Goal: Information Seeking & Learning: Learn about a topic

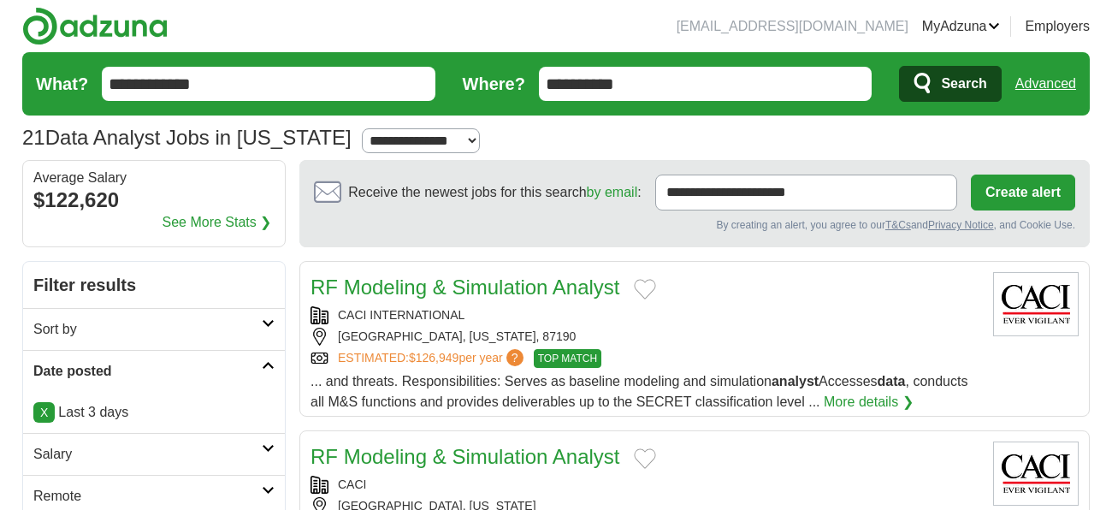
click at [626, 74] on input "**********" at bounding box center [706, 84] width 334 height 34
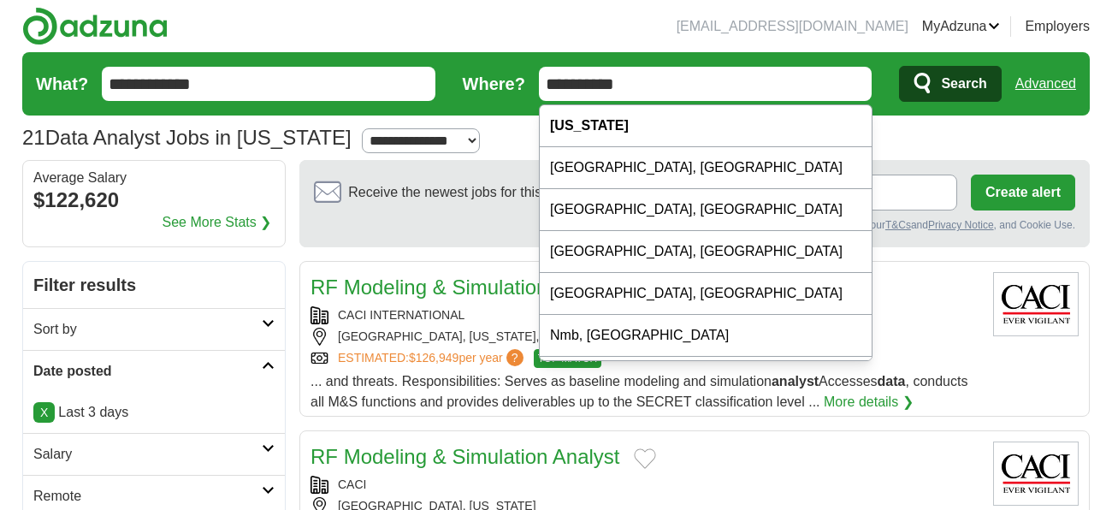
click at [626, 74] on input "**********" at bounding box center [706, 84] width 334 height 34
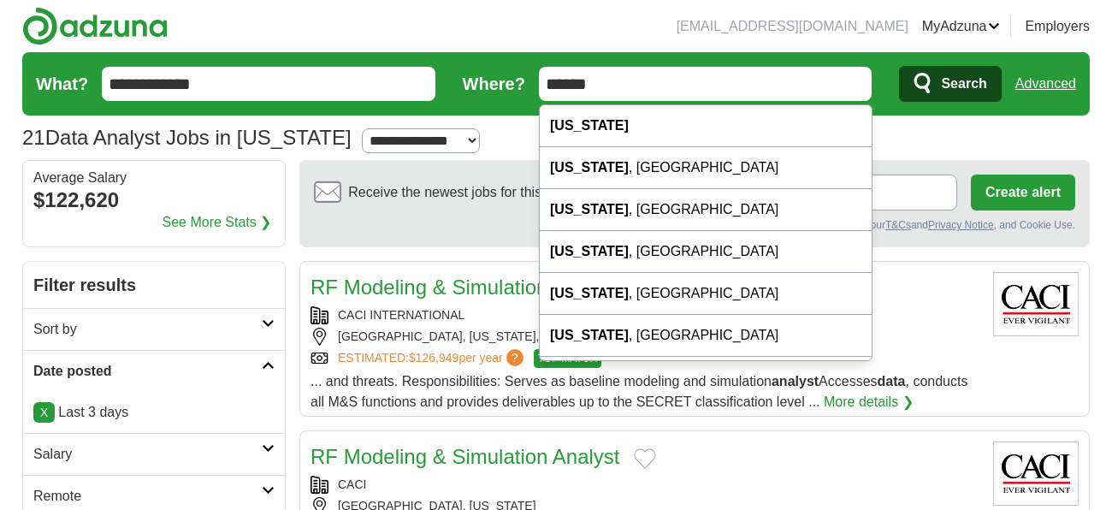
type input "******"
click at [899, 66] on button "Search" at bounding box center [950, 84] width 102 height 36
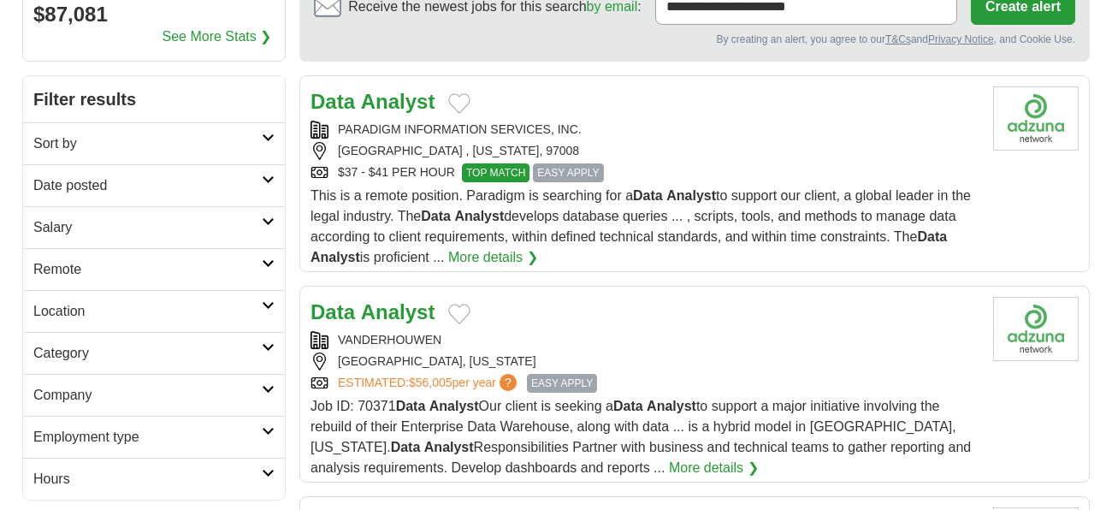
scroll to position [191, 0]
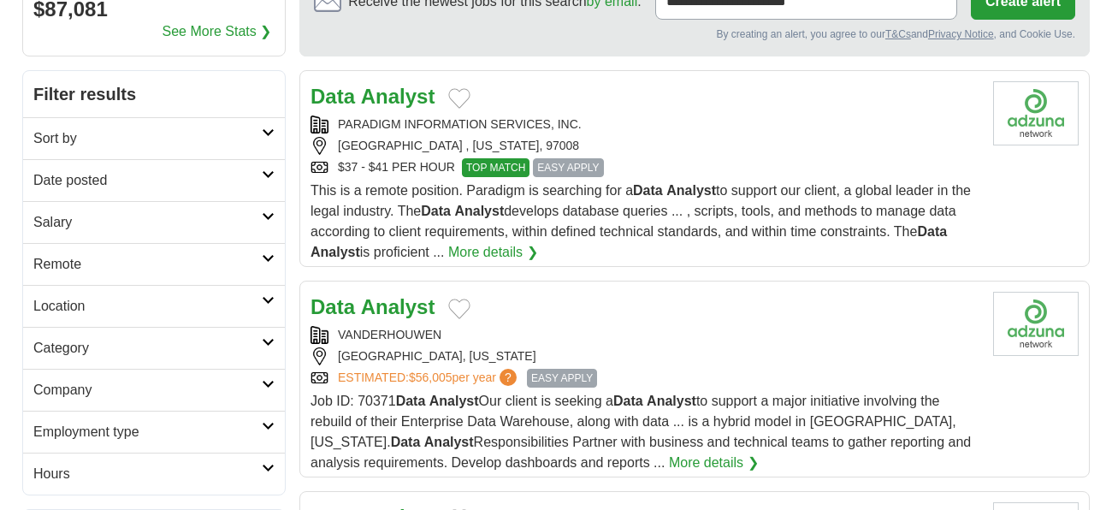
click at [163, 138] on h2 "Sort by" at bounding box center [147, 138] width 228 height 21
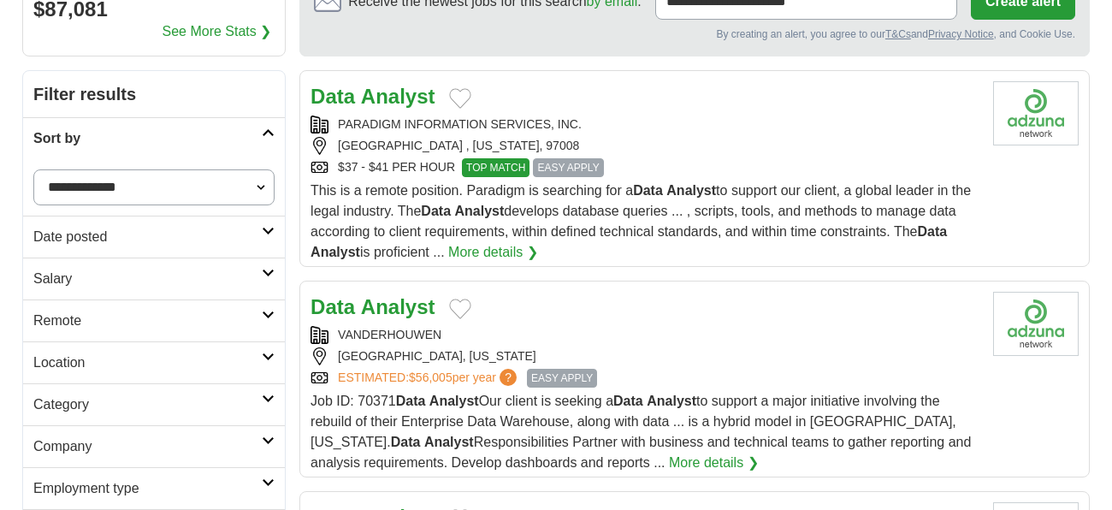
click at [157, 191] on select "**********" at bounding box center [153, 187] width 241 height 36
select select "**********"
click at [33, 169] on select "**********" at bounding box center [153, 187] width 241 height 36
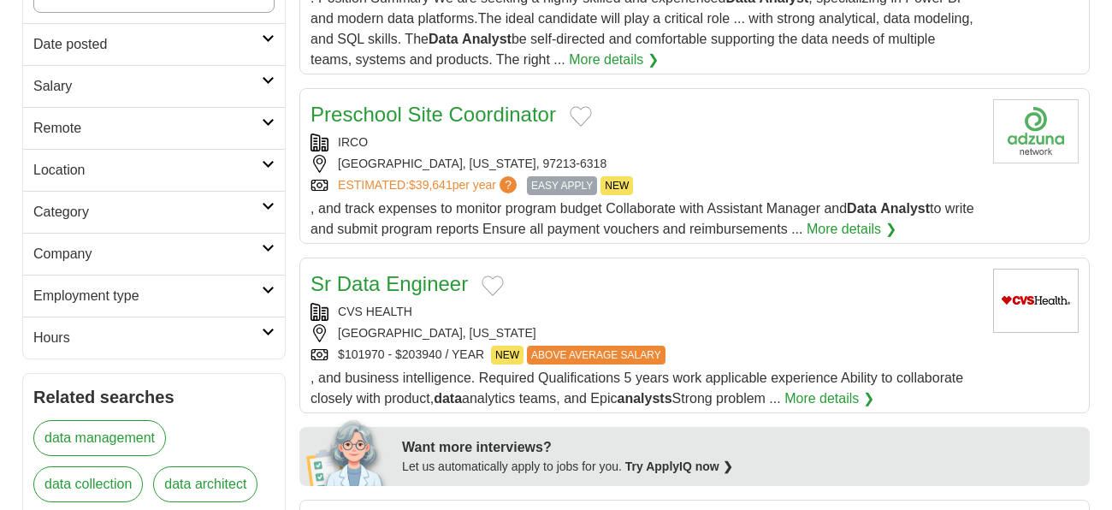
scroll to position [383, 0]
click at [163, 38] on h2 "Date posted" at bounding box center [147, 44] width 228 height 21
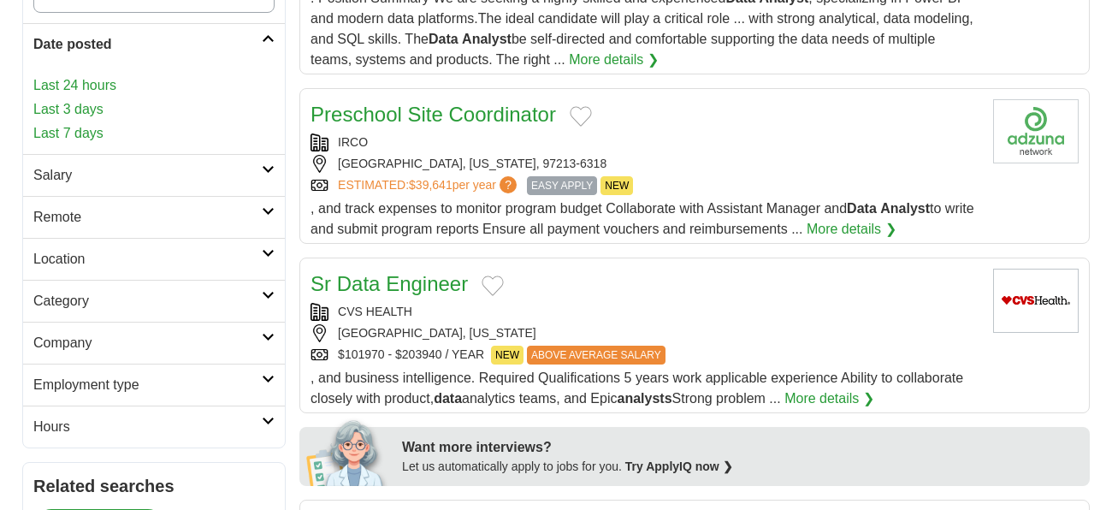
click at [82, 103] on link "Last 3 days" at bounding box center [153, 109] width 241 height 21
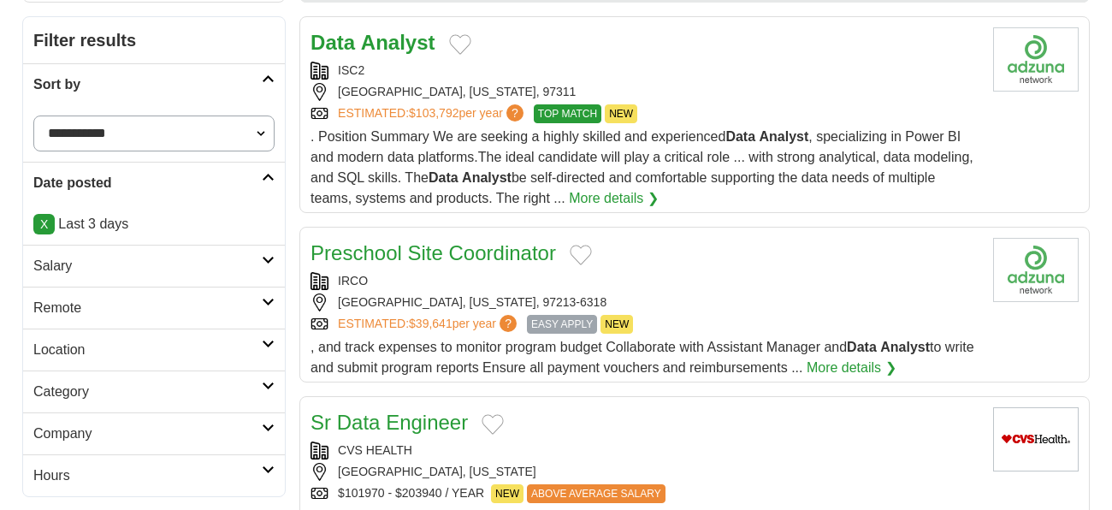
scroll to position [287, 0]
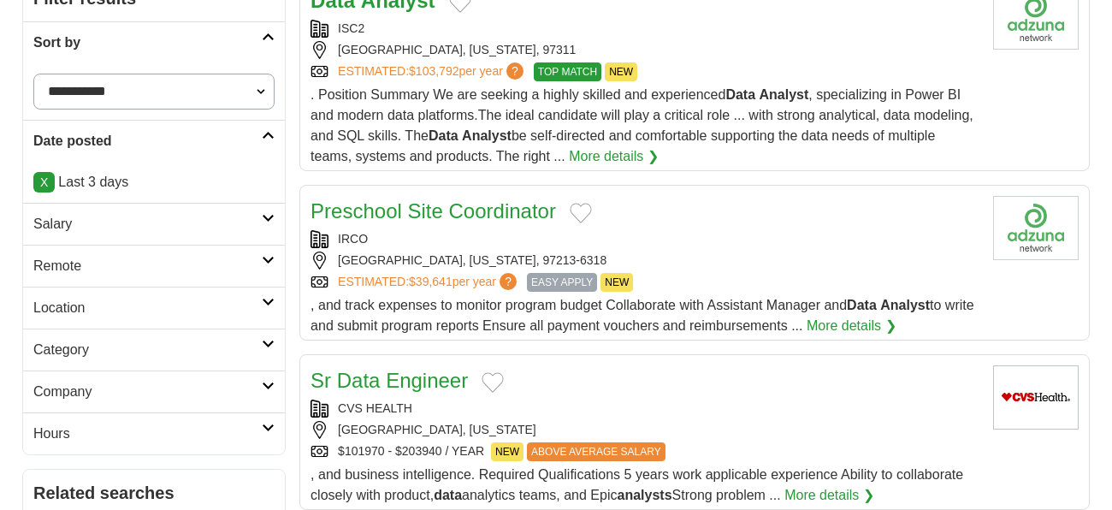
click at [51, 181] on link "X" at bounding box center [43, 182] width 21 height 21
click at [141, 142] on h2 "Date posted" at bounding box center [147, 141] width 228 height 21
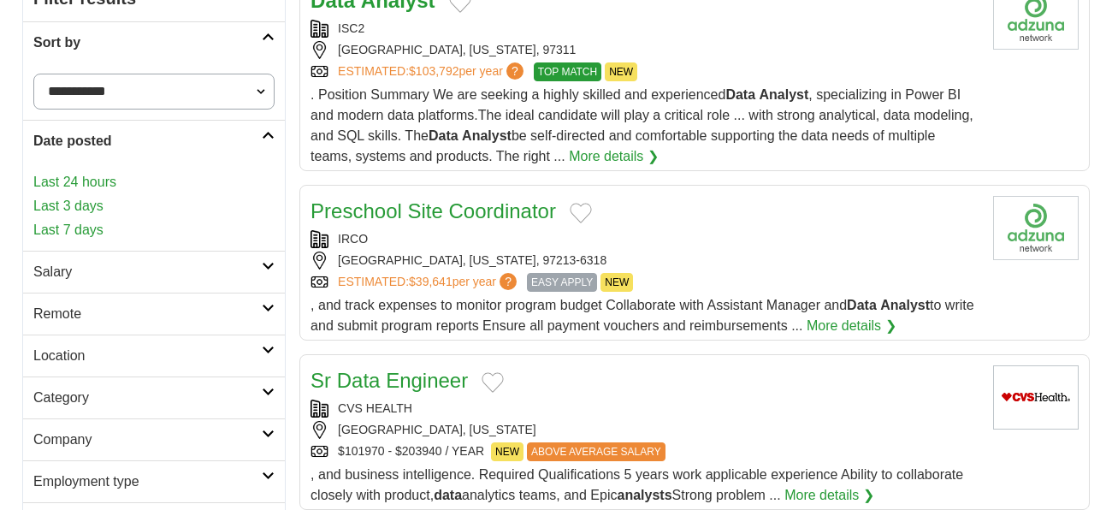
click at [89, 225] on link "Last 7 days" at bounding box center [153, 230] width 241 height 21
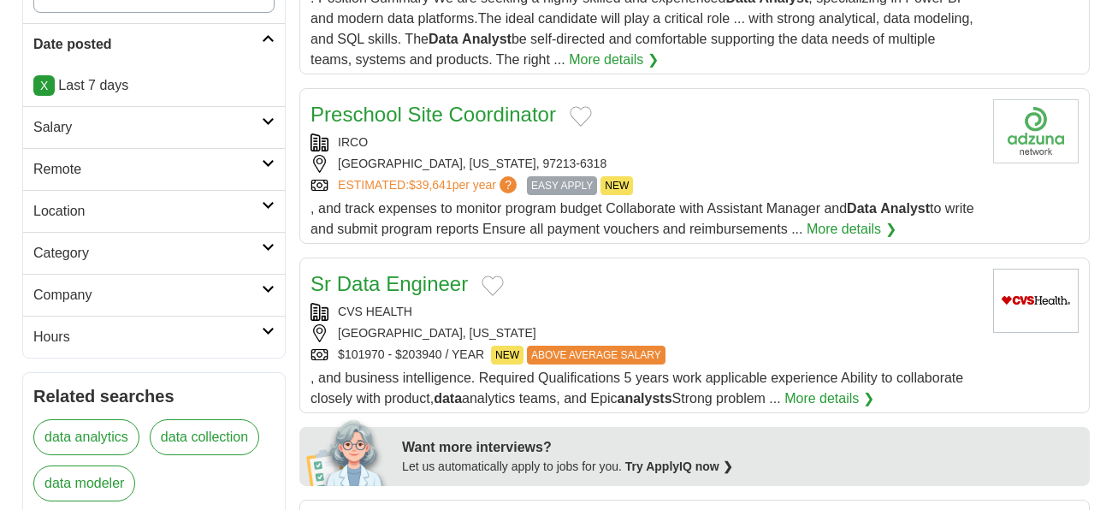
scroll to position [478, 0]
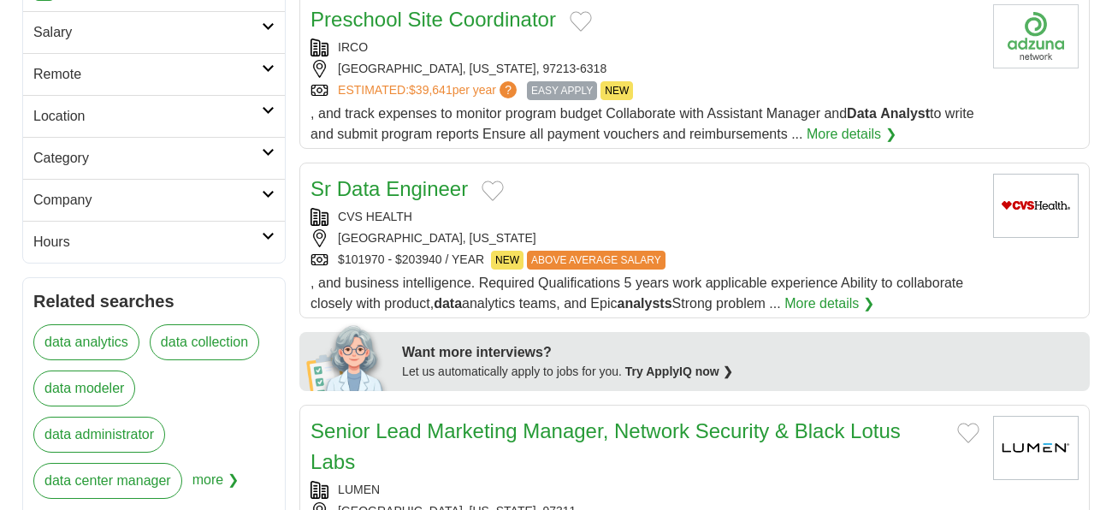
click at [179, 30] on h2 "Salary" at bounding box center [147, 32] width 228 height 21
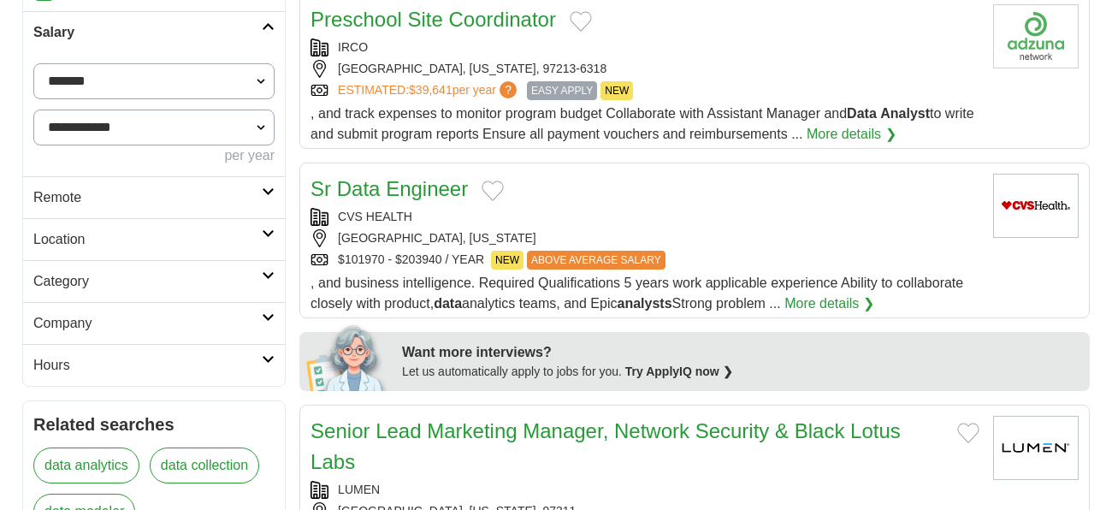
click at [179, 30] on h2 "Salary" at bounding box center [147, 32] width 228 height 21
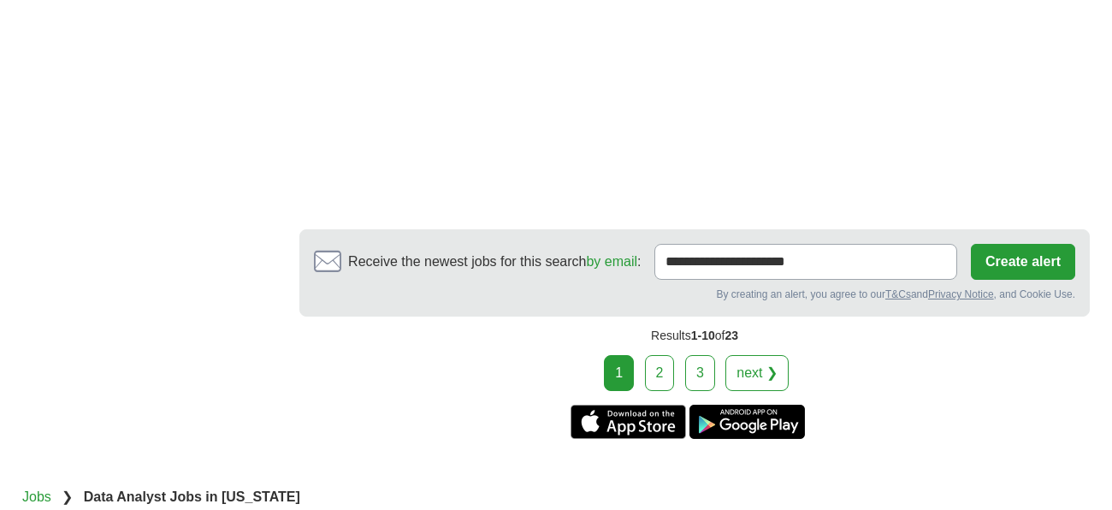
scroll to position [2682, 0]
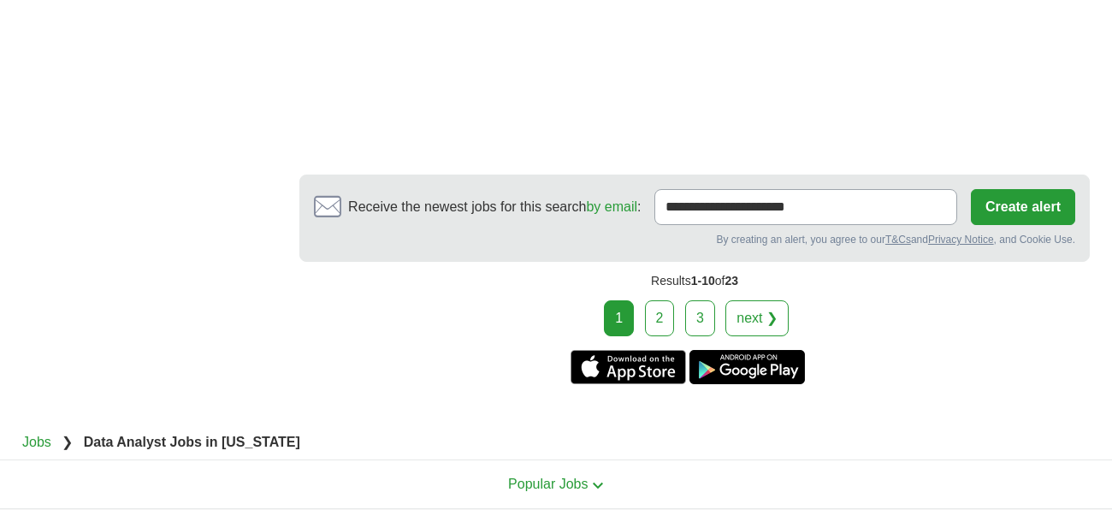
click at [666, 320] on link "2" at bounding box center [660, 318] width 30 height 36
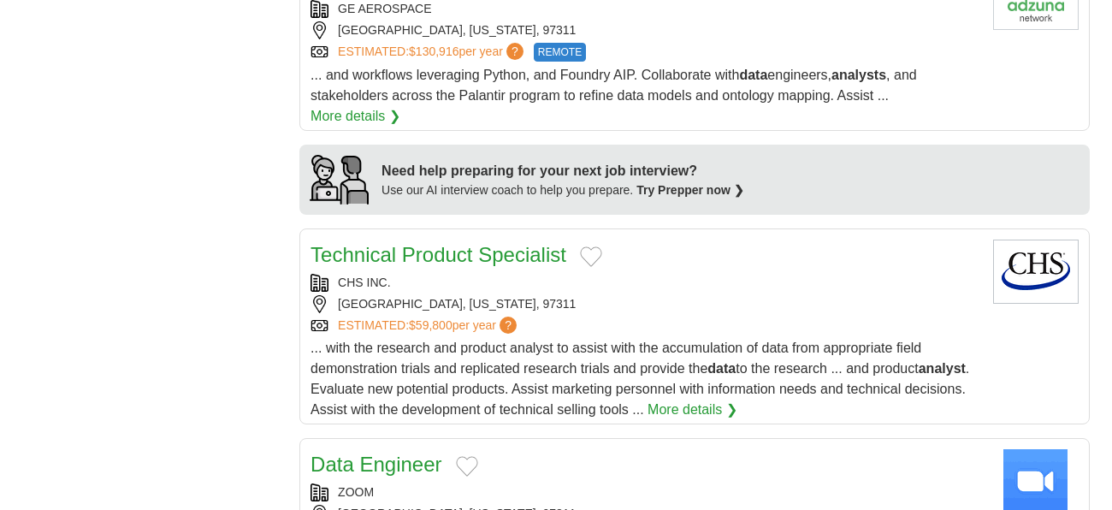
scroll to position [1341, 0]
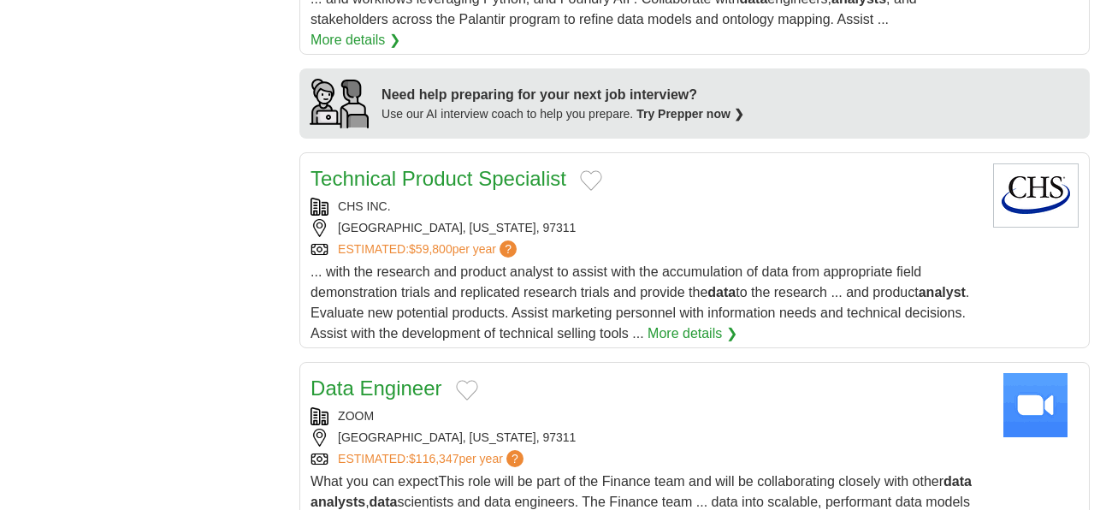
click at [459, 167] on link "Technical Product Specialist" at bounding box center [439, 178] width 256 height 23
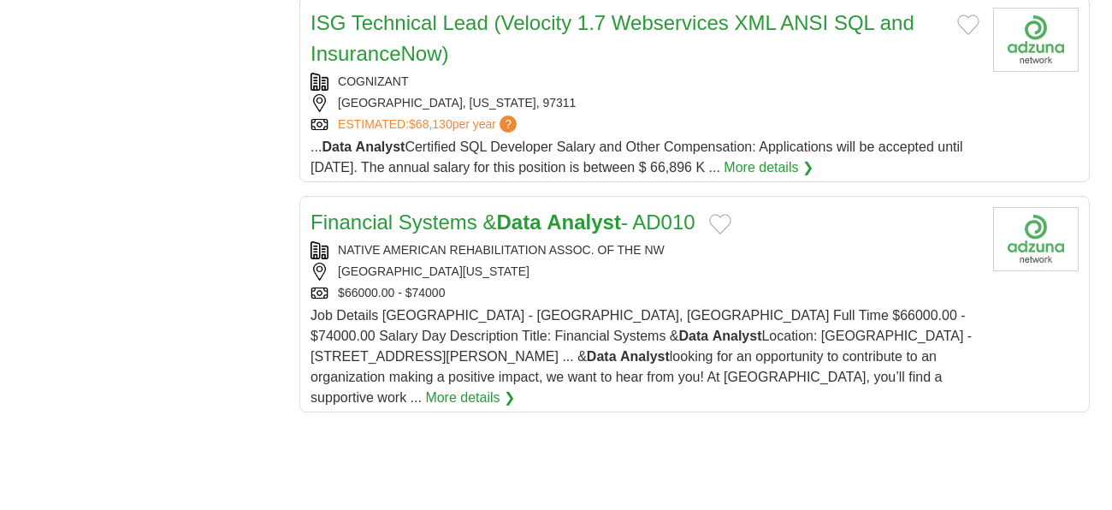
scroll to position [2011, 0]
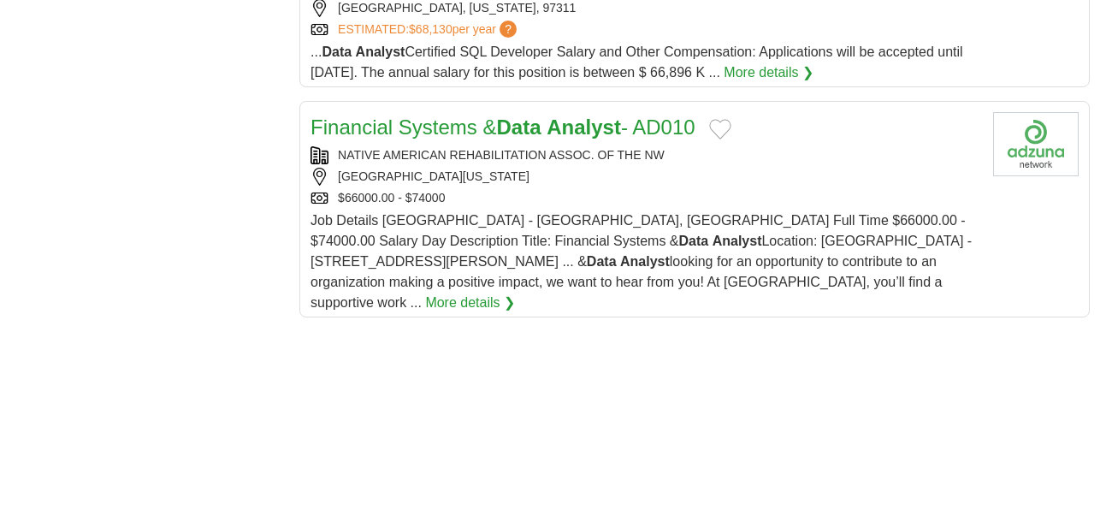
click at [503, 115] on strong "Data" at bounding box center [519, 126] width 44 height 23
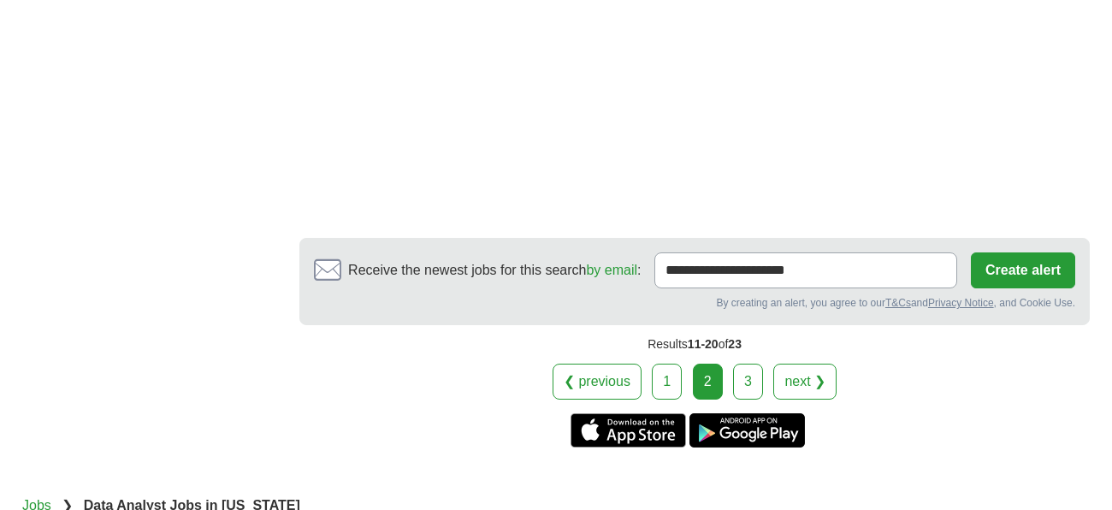
scroll to position [3257, 0]
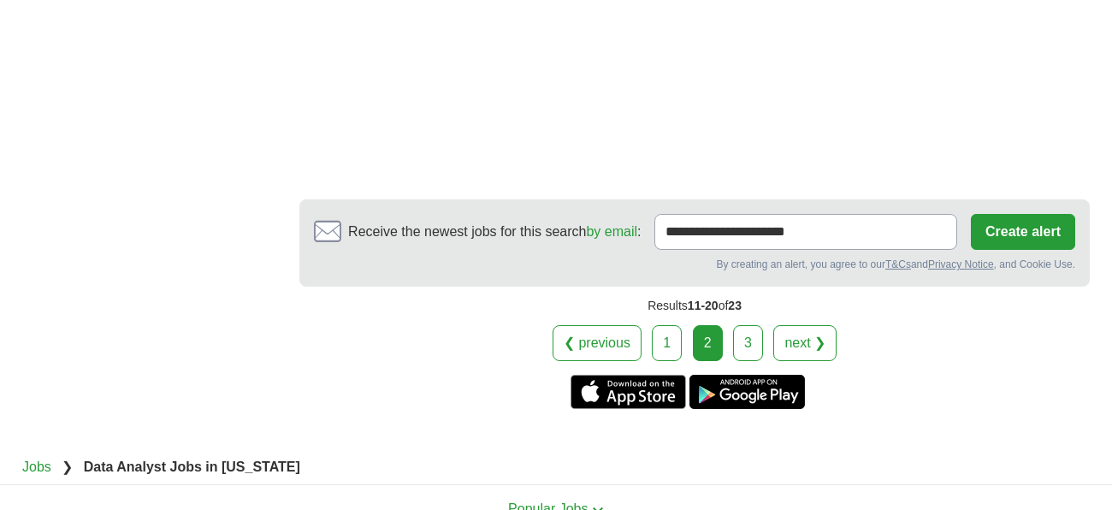
click at [766, 325] on div "❮ previous 1 2 3 next ❯" at bounding box center [694, 343] width 790 height 36
click at [755, 325] on link "3" at bounding box center [748, 343] width 30 height 36
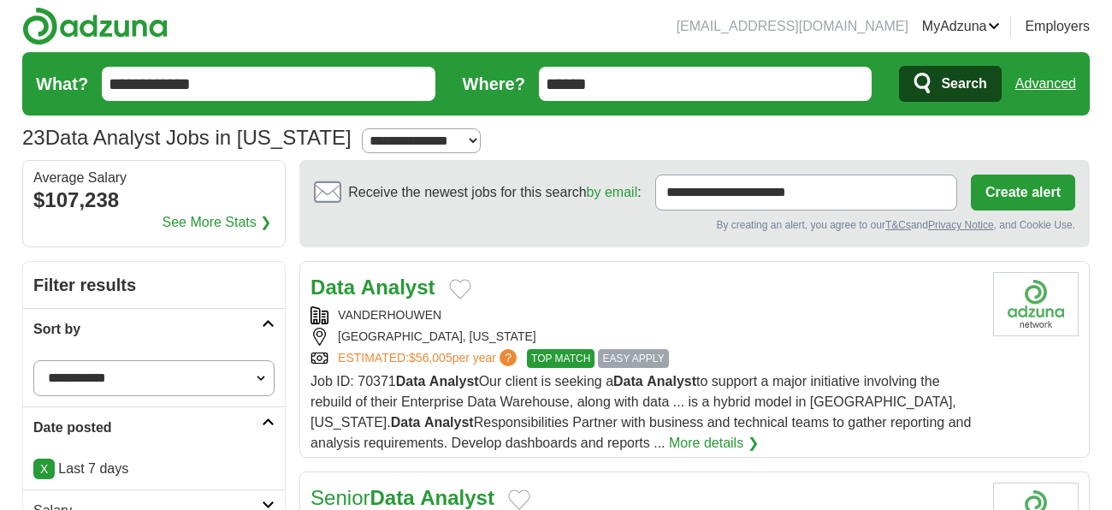
scroll to position [96, 0]
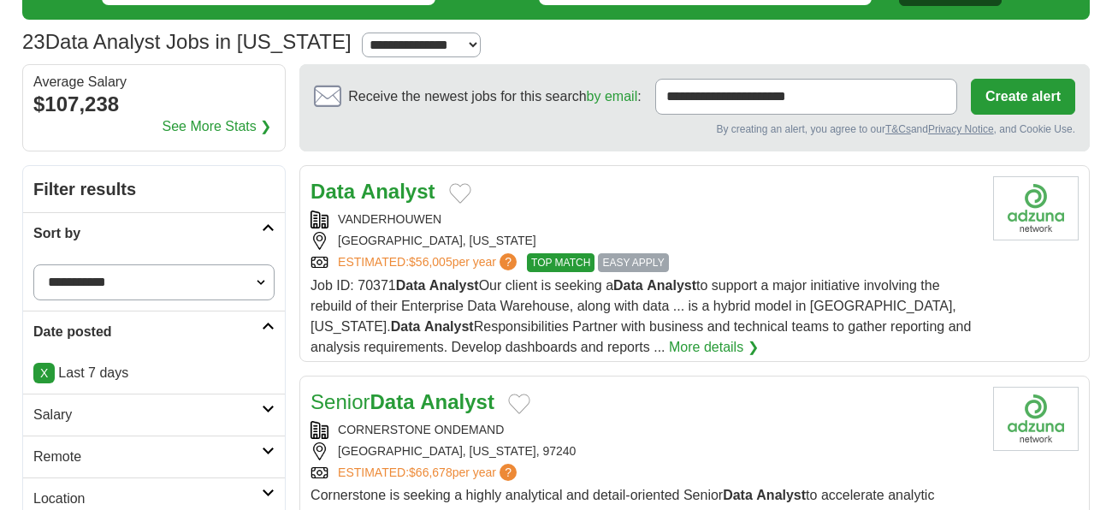
click at [669, 349] on link "More details ❯" at bounding box center [714, 347] width 90 height 21
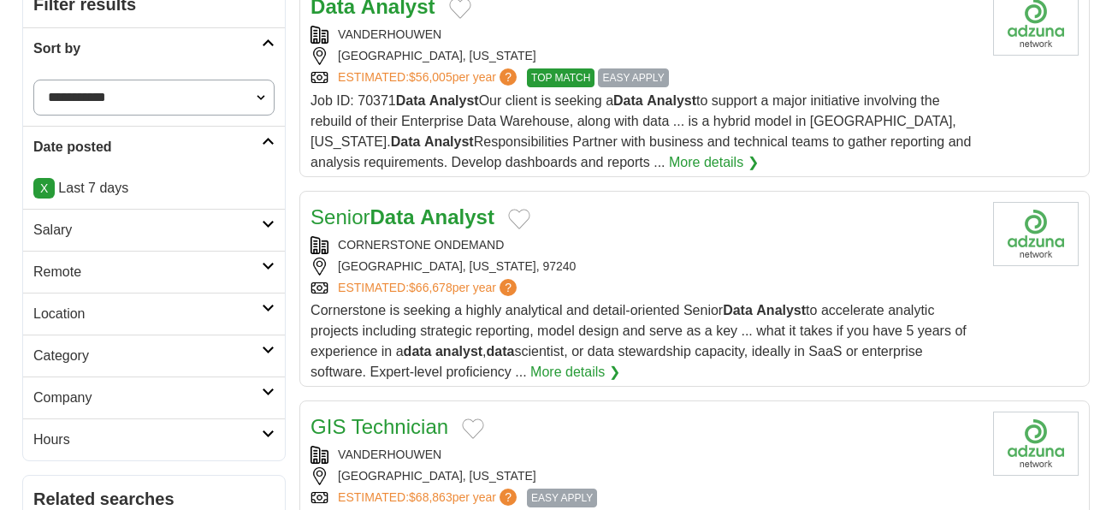
scroll to position [287, 0]
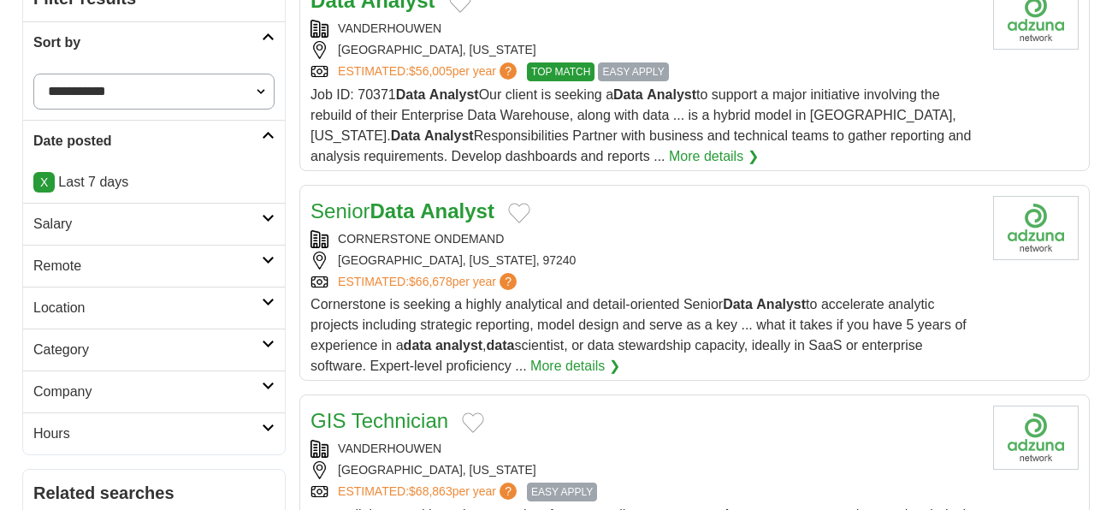
click at [455, 206] on strong "Analyst" at bounding box center [457, 210] width 74 height 23
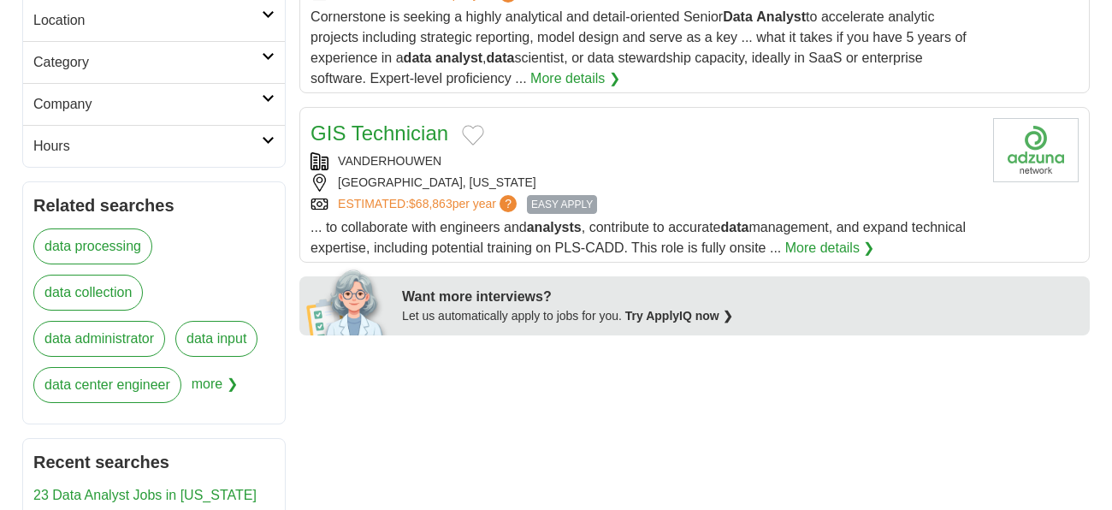
scroll to position [0, 0]
